Goal: Task Accomplishment & Management: Manage account settings

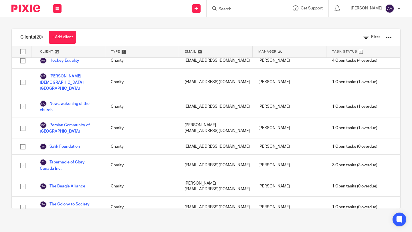
scroll to position [150, 0]
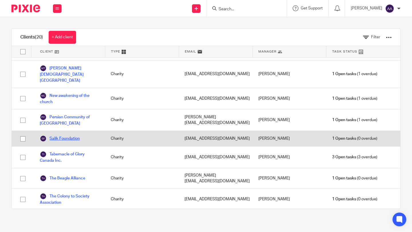
click at [64, 135] on link "Salik Foundation" at bounding box center [60, 138] width 40 height 7
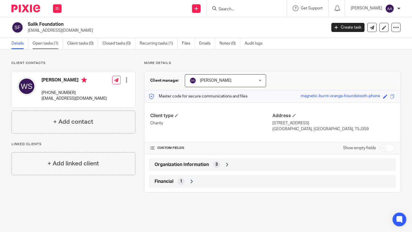
click at [48, 45] on link "Open tasks (1)" at bounding box center [48, 43] width 30 height 11
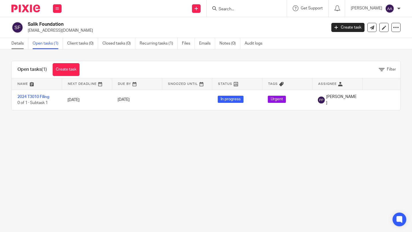
click at [17, 43] on link "Details" at bounding box center [19, 43] width 17 height 11
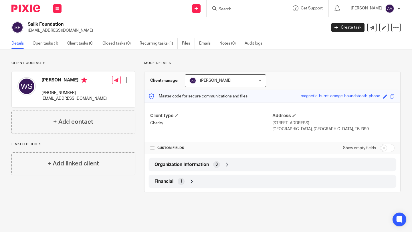
click at [209, 168] on span "Organization Information" at bounding box center [182, 165] width 54 height 6
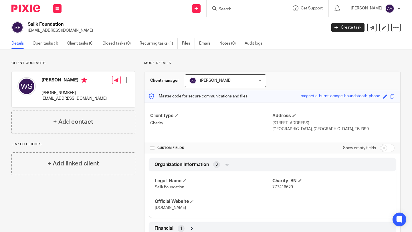
scroll to position [25, 0]
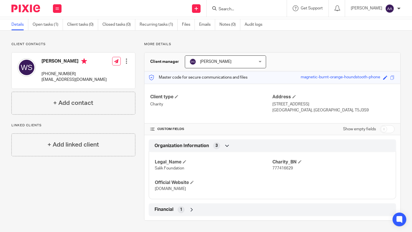
click at [191, 209] on icon at bounding box center [192, 210] width 6 height 6
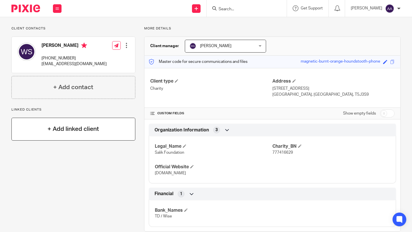
scroll to position [0, 0]
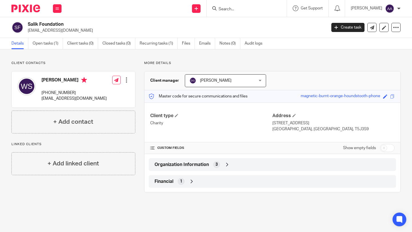
click at [192, 168] on span "Organization Information" at bounding box center [182, 165] width 54 height 6
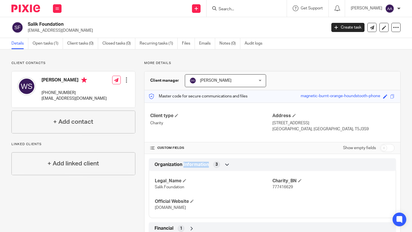
click at [183, 170] on div "Organization Information 3" at bounding box center [272, 165] width 239 height 10
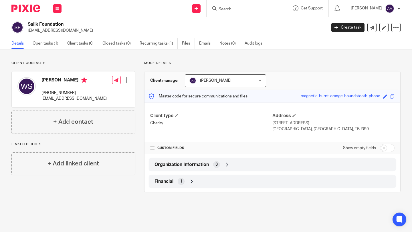
click at [173, 185] on span "Financial" at bounding box center [164, 182] width 19 height 6
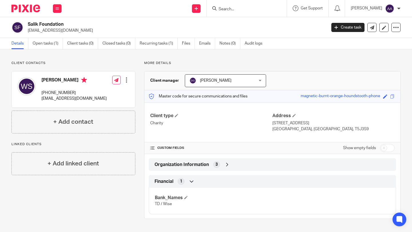
scroll to position [4, 0]
click at [165, 184] on span "Financial" at bounding box center [164, 182] width 19 height 6
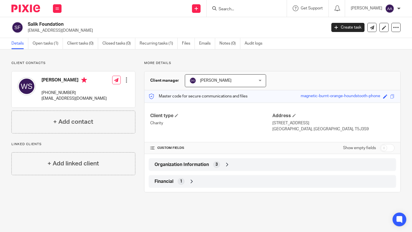
click at [29, 5] on img at bounding box center [25, 9] width 29 height 8
